Goal: Task Accomplishment & Management: Use online tool/utility

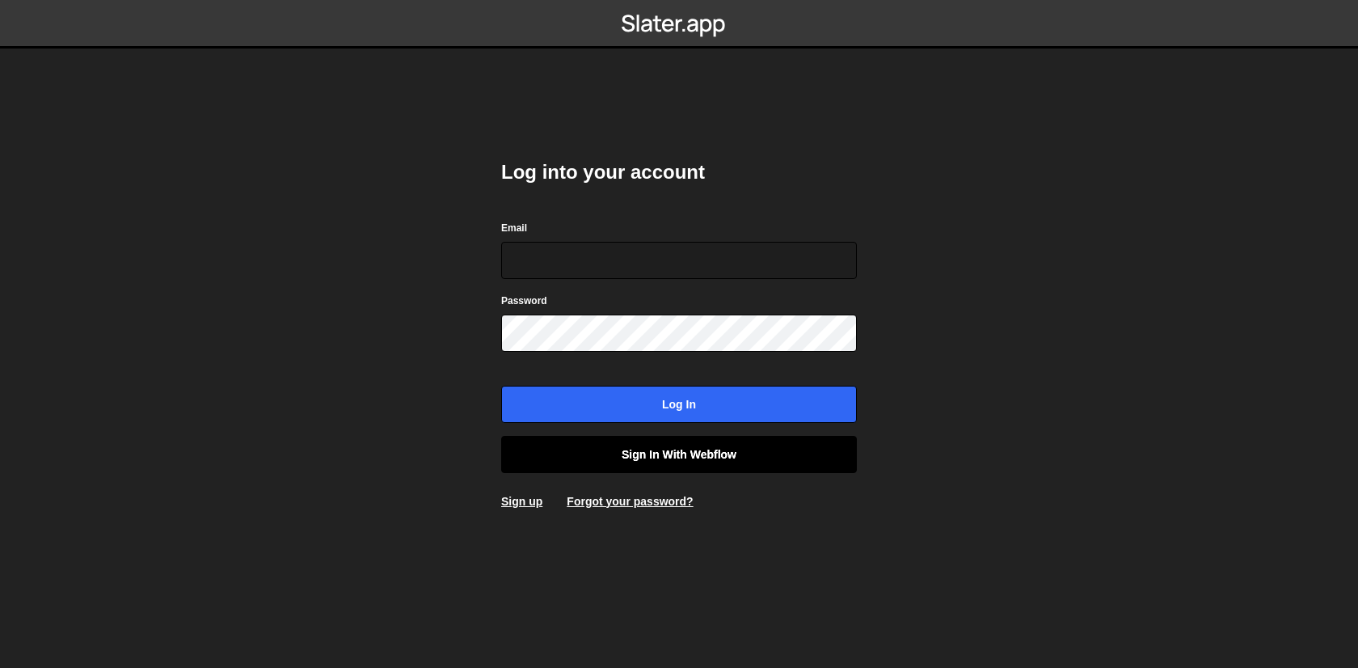
type input "[EMAIL_ADDRESS][DOMAIN_NAME]"
click at [665, 455] on link "Sign in with Webflow" at bounding box center [679, 454] width 356 height 37
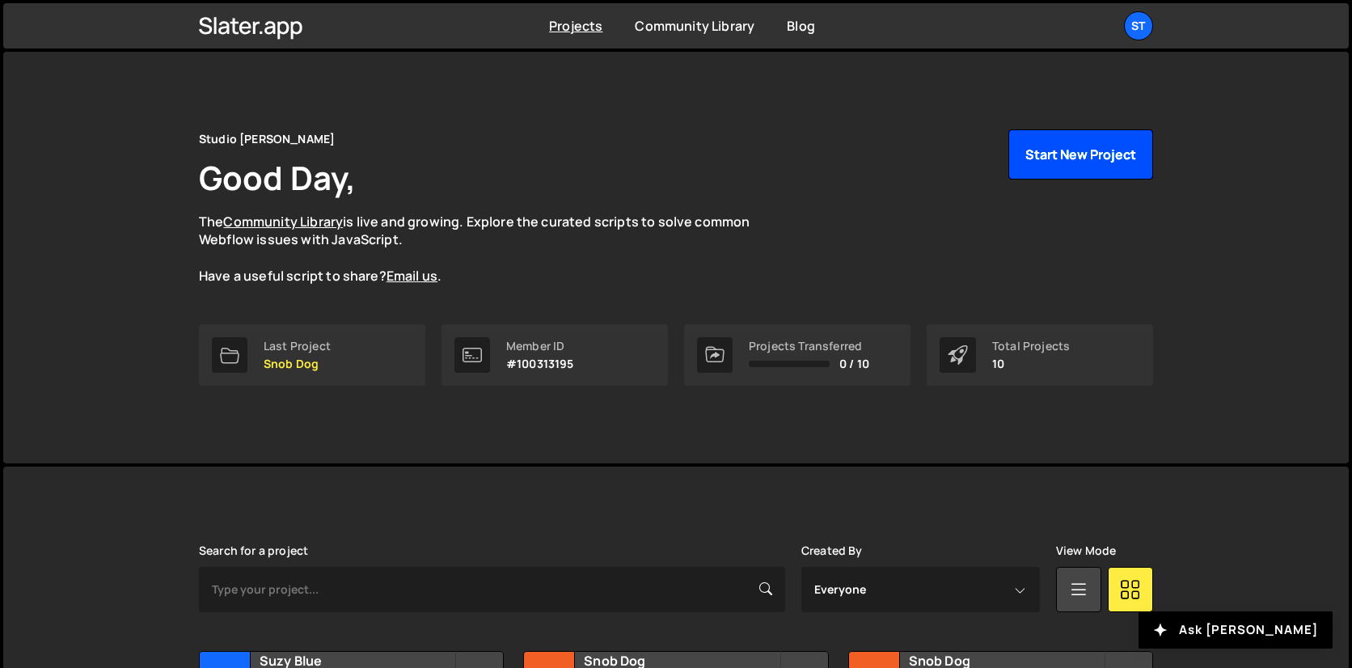
click at [1044, 158] on button "Start New Project" at bounding box center [1080, 154] width 145 height 50
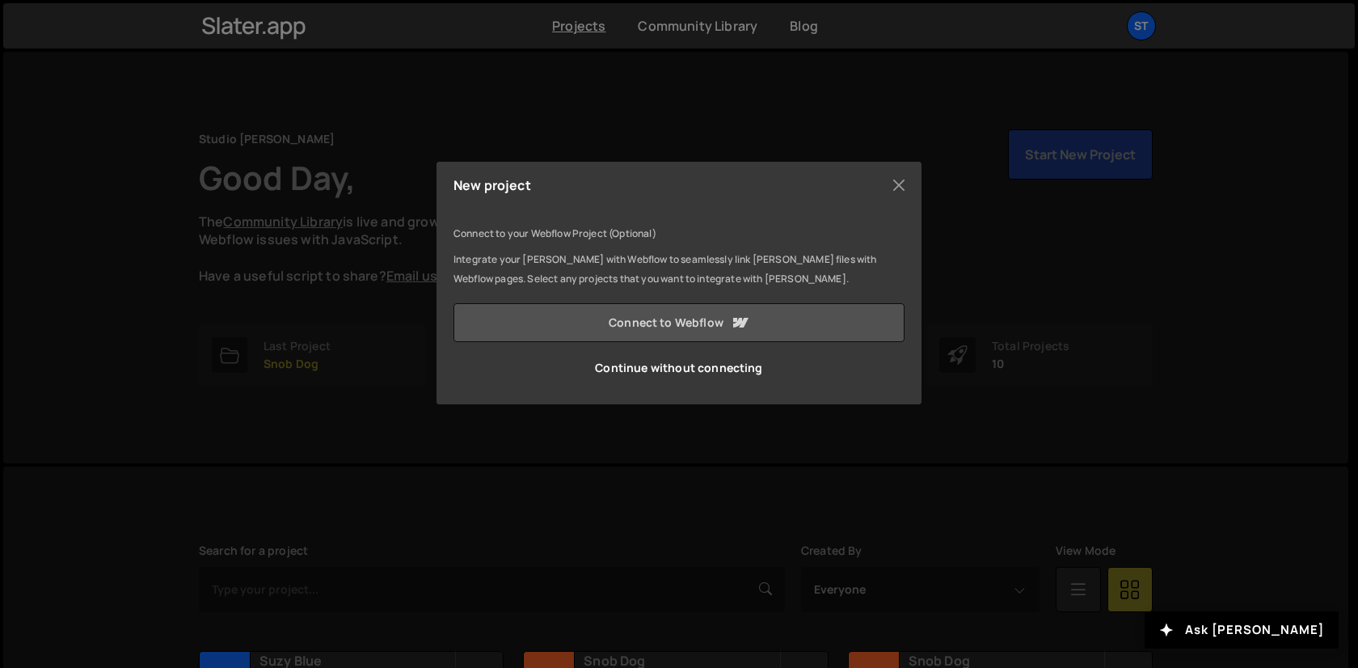
click at [652, 336] on link "Connect to Webflow" at bounding box center [679, 322] width 451 height 39
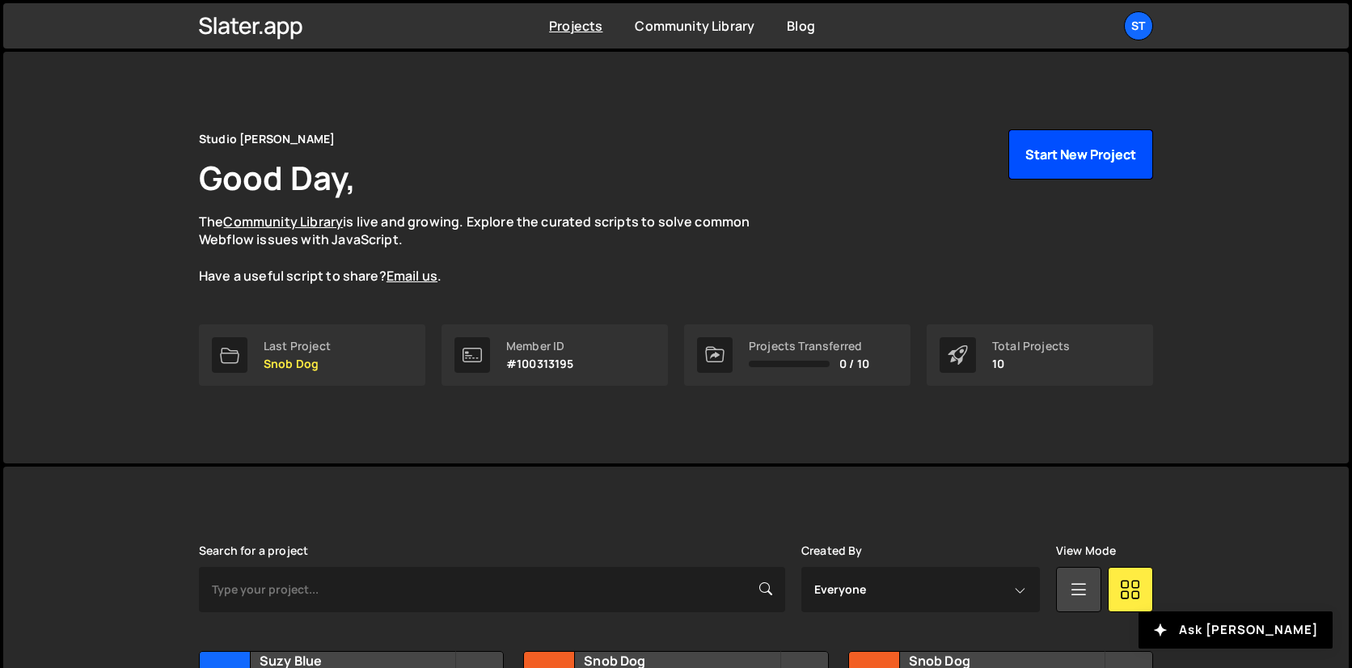
click at [1087, 169] on button "Start New Project" at bounding box center [1080, 154] width 145 height 50
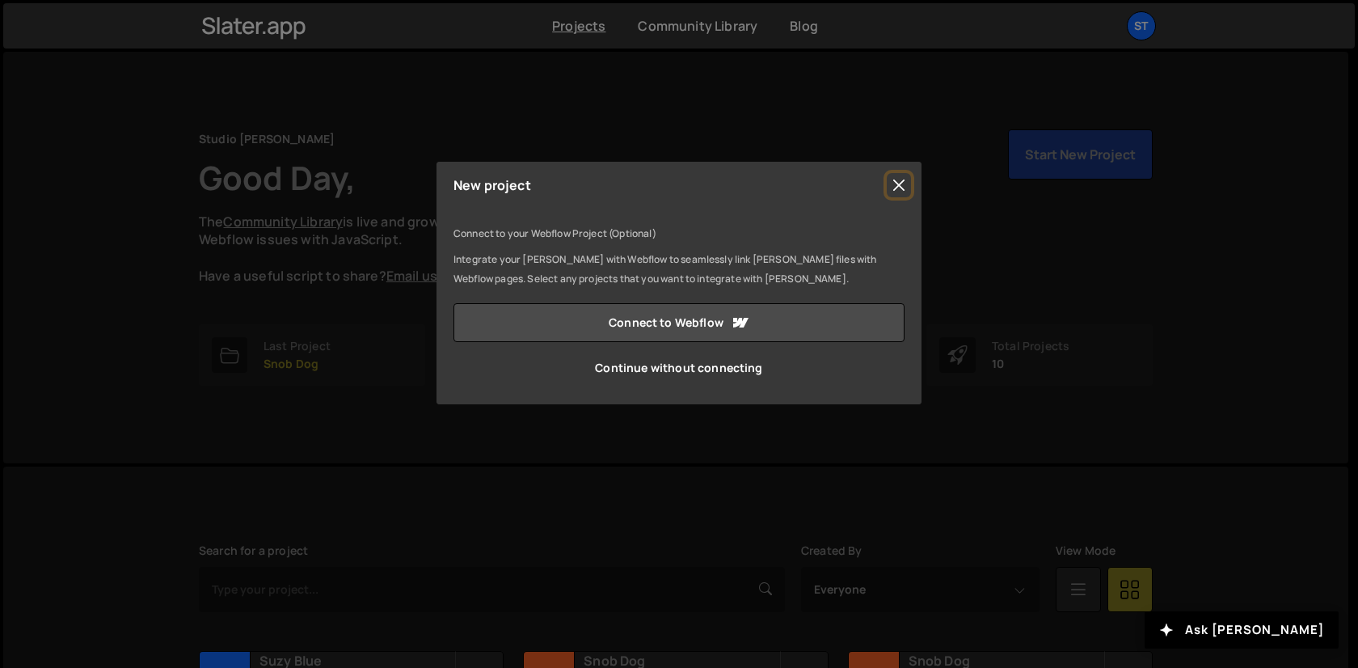
click at [894, 195] on button "Close" at bounding box center [899, 185] width 24 height 24
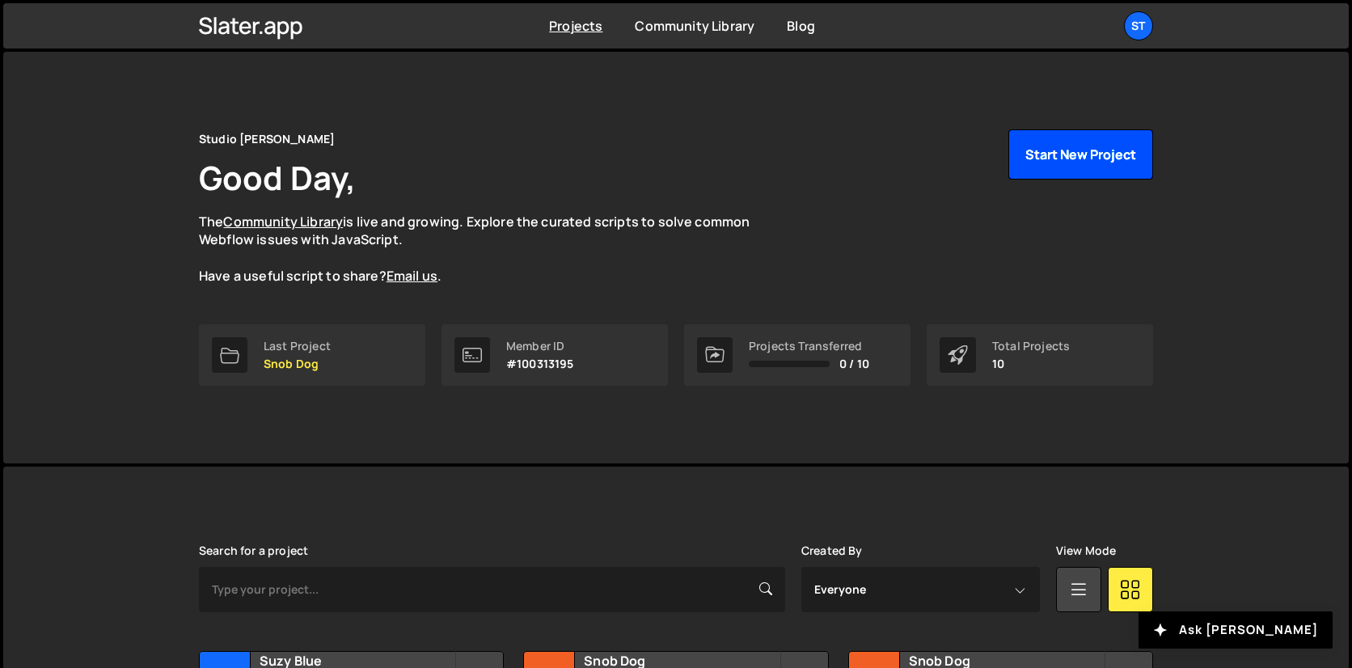
click at [1117, 150] on button "Start New Project" at bounding box center [1080, 154] width 145 height 50
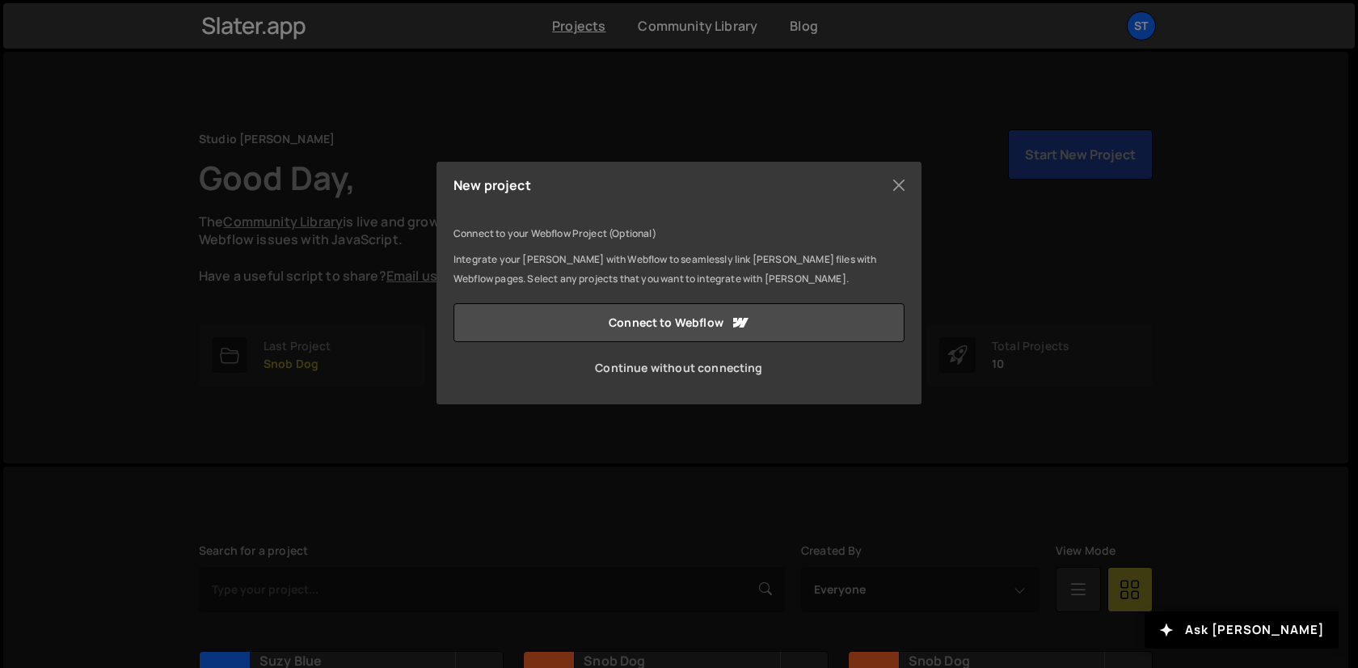
click at [687, 383] on link "Continue without connecting" at bounding box center [679, 367] width 451 height 39
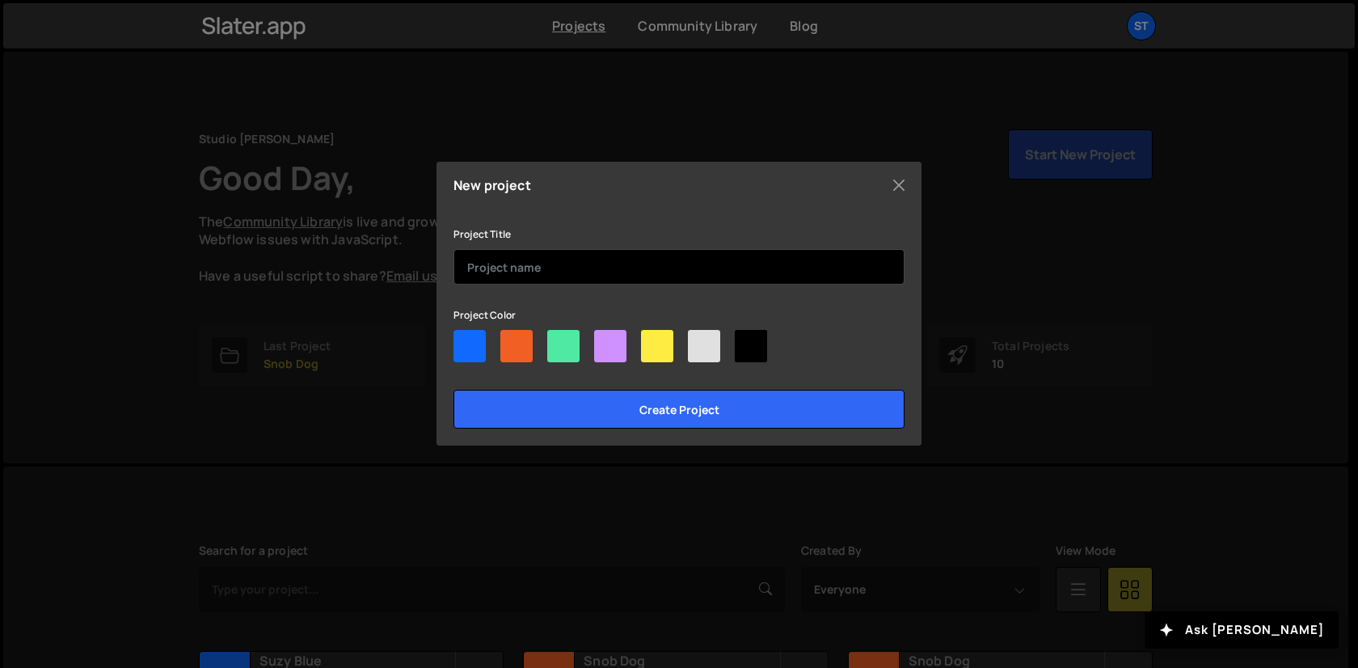
click at [504, 280] on input "text" at bounding box center [679, 267] width 451 height 36
type input "ABG"
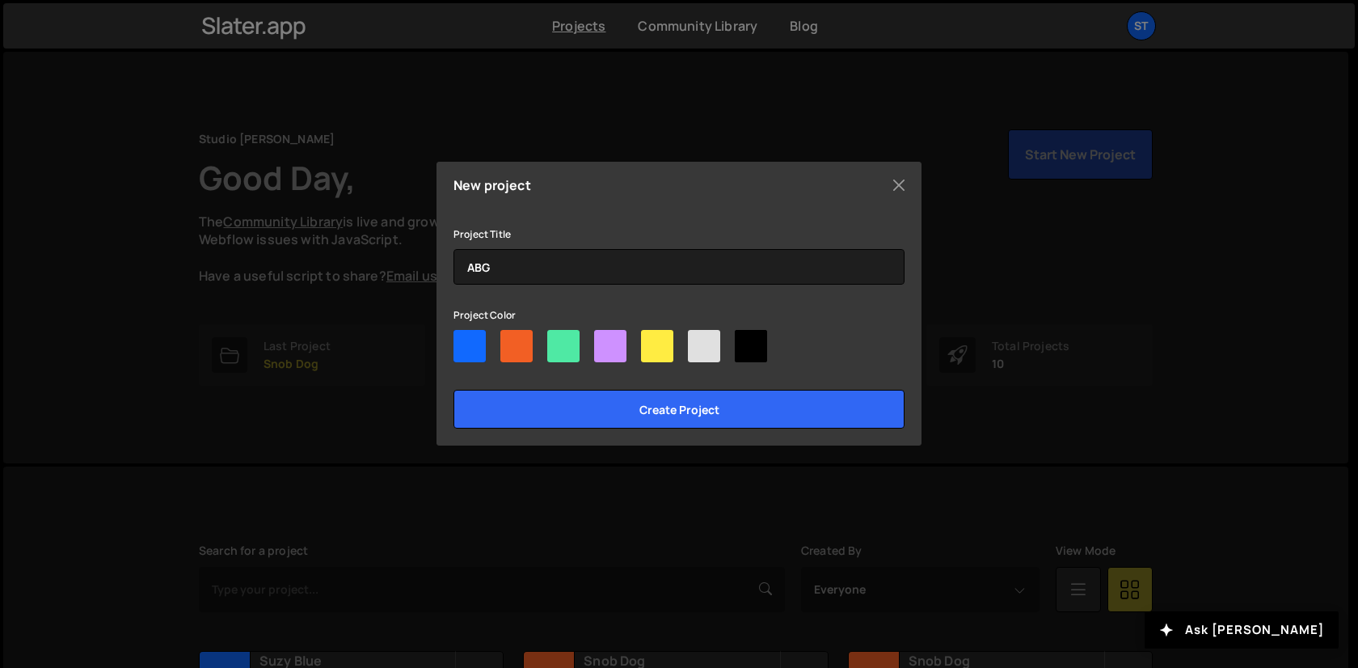
click at [765, 351] on div at bounding box center [751, 346] width 32 height 32
click at [745, 340] on input"] "radio" at bounding box center [740, 335] width 11 height 11
radio input"] "true"
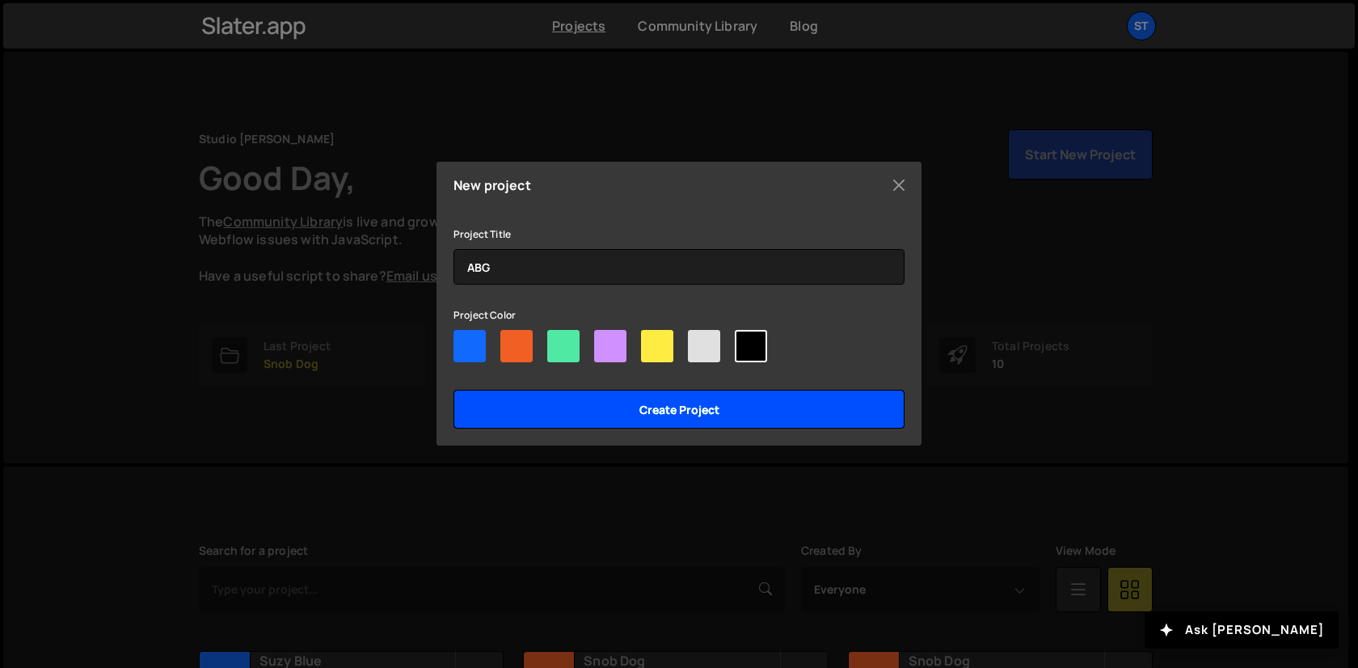
click at [740, 417] on input "Create project" at bounding box center [679, 409] width 451 height 39
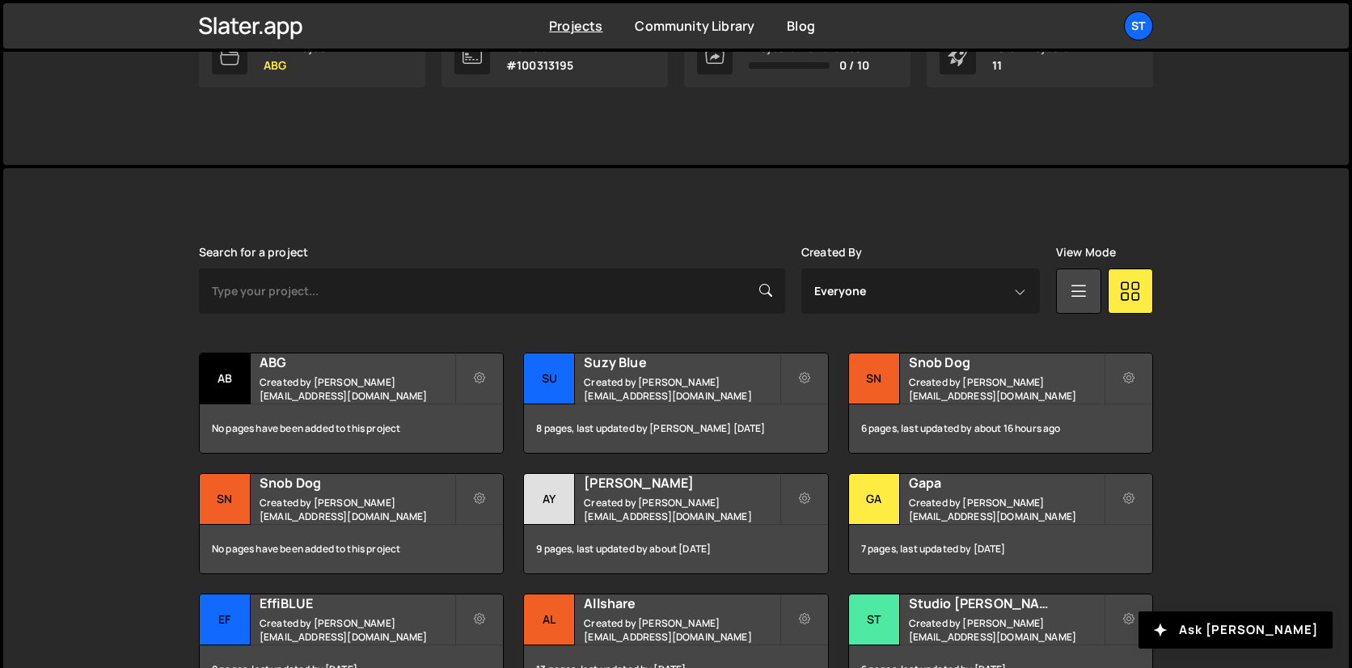
scroll to position [306, 0]
